Goal: Navigation & Orientation: Find specific page/section

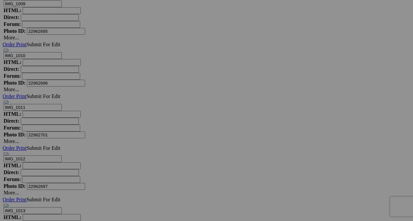
scroll to position [2551, 0]
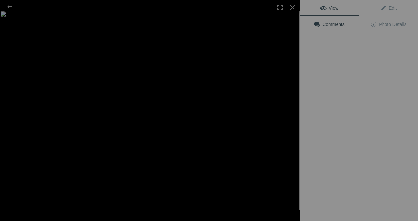
click at [110, 141] on img at bounding box center [149, 111] width 299 height 200
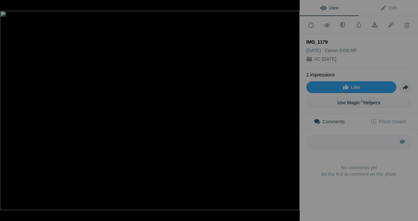
click at [292, 7] on div at bounding box center [292, 7] width 14 height 14
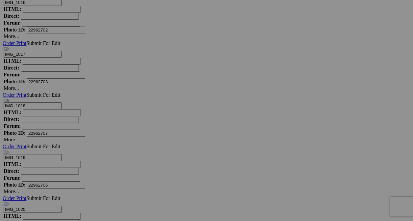
scroll to position [3136, 0]
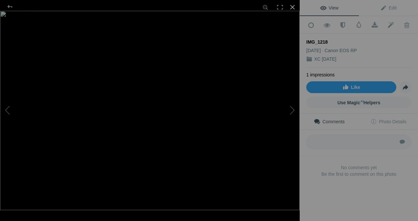
click at [292, 8] on div at bounding box center [292, 7] width 14 height 14
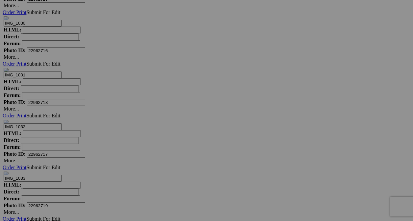
scroll to position [3895, 0]
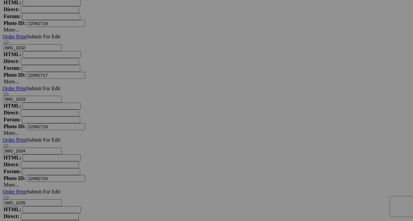
click at [0, 0] on div "Comments Photo Details" at bounding box center [0, 0] width 0 height 0
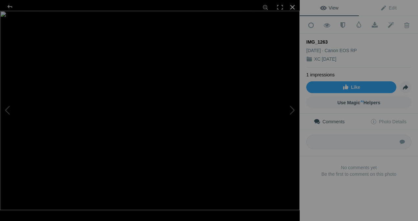
click at [292, 6] on div at bounding box center [292, 7] width 14 height 14
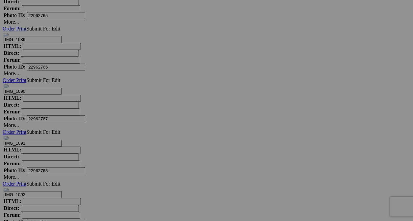
scroll to position [6400, 0]
click at [0, 0] on link "Photo Details" at bounding box center [0, 0] width 0 height 0
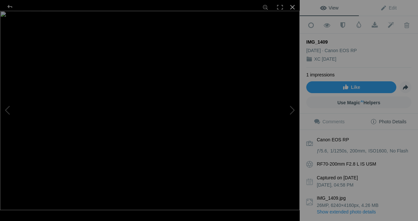
click at [294, 8] on div at bounding box center [292, 7] width 14 height 14
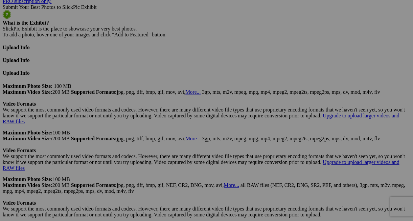
scroll to position [2283, 0]
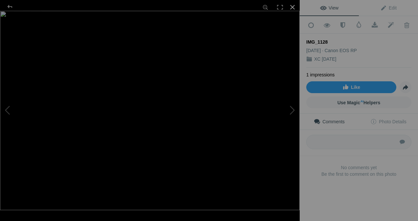
click at [292, 4] on div at bounding box center [292, 7] width 14 height 14
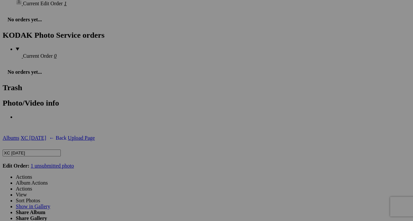
scroll to position [1595, 0]
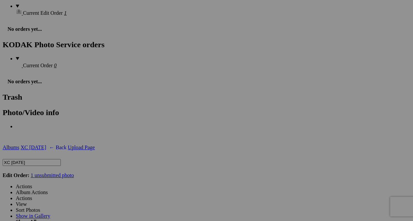
click at [0, 0] on div "View Edit Add to Quick Collection Remove from Quick Collection Hide from Public…" at bounding box center [0, 0] width 0 height 0
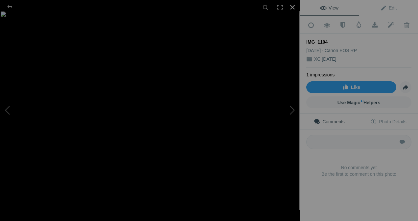
click at [295, 8] on div at bounding box center [292, 7] width 14 height 14
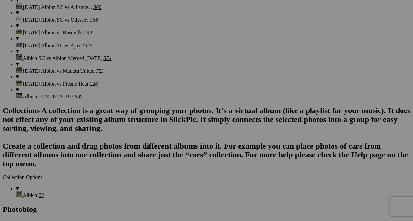
scroll to position [1195, 0]
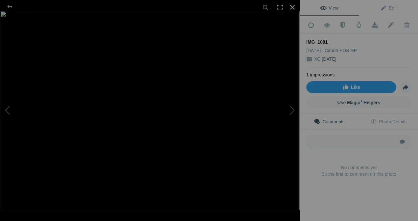
click at [291, 9] on div at bounding box center [292, 7] width 14 height 14
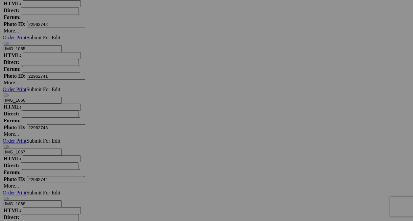
scroll to position [5151, 0]
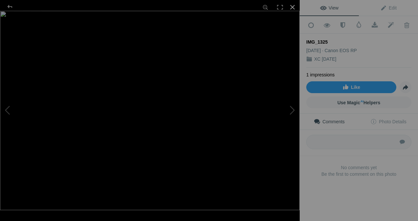
click at [291, 7] on div at bounding box center [292, 7] width 14 height 14
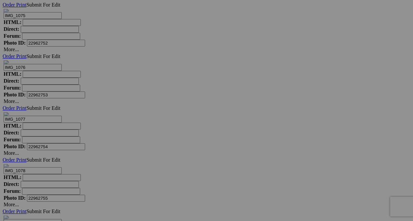
scroll to position [5700, 0]
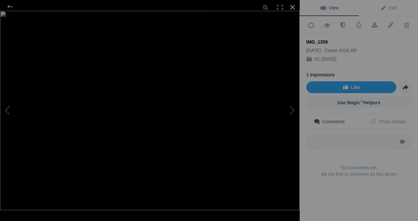
click at [294, 4] on div at bounding box center [292, 7] width 14 height 14
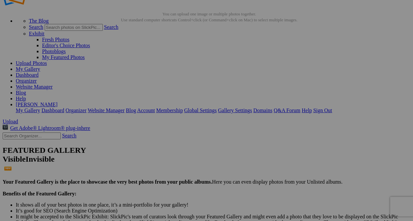
scroll to position [0, 0]
